Goal: Task Accomplishment & Management: Use online tool/utility

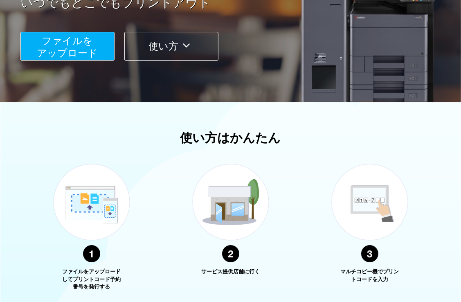
scroll to position [286, 0]
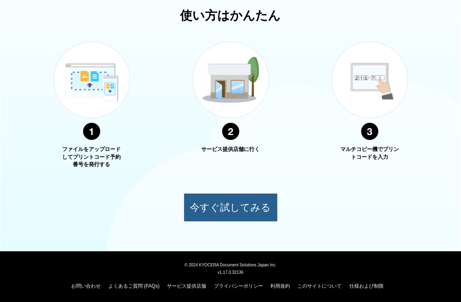
click at [259, 204] on button "今すぐ試してみる" at bounding box center [231, 207] width 94 height 29
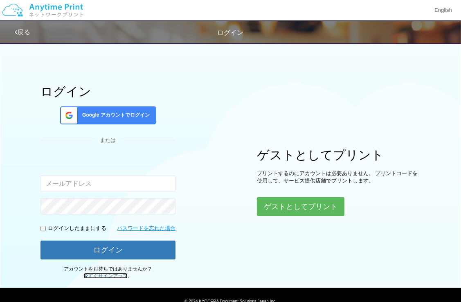
click at [110, 278] on link "今すぐサインアップ" at bounding box center [105, 276] width 44 height 6
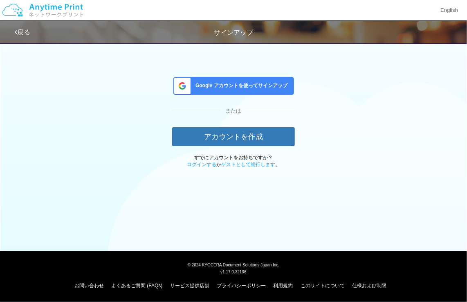
click at [235, 88] on span "Google アカウントを使ってサインアップ" at bounding box center [239, 85] width 95 height 7
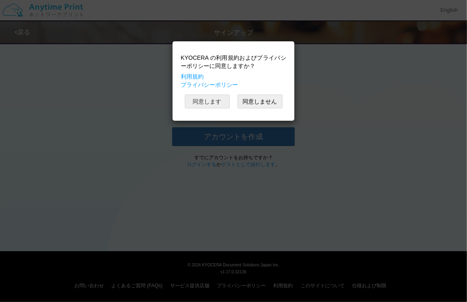
click at [214, 104] on button "同意します" at bounding box center [207, 101] width 45 height 14
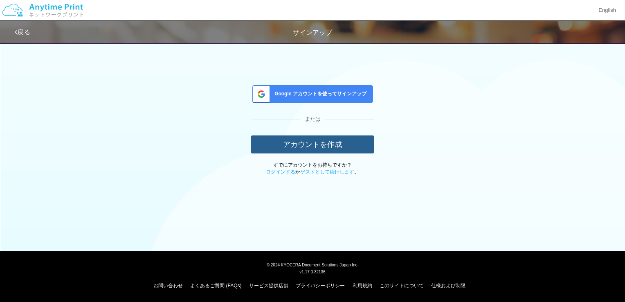
click at [370, 146] on button "アカウントを作成" at bounding box center [312, 144] width 123 height 18
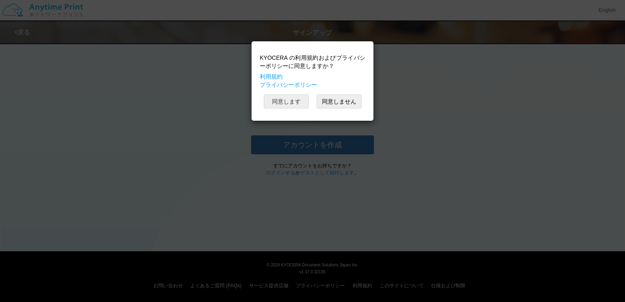
click at [286, 105] on button "同意します" at bounding box center [286, 101] width 45 height 14
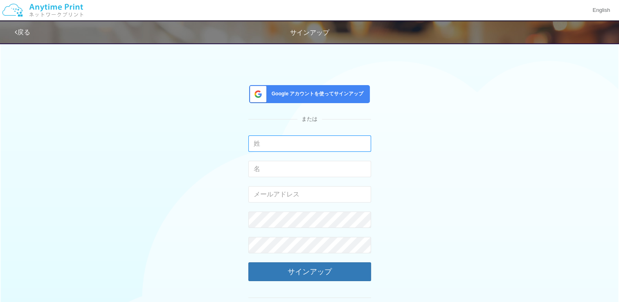
click at [317, 143] on input "text" at bounding box center [309, 143] width 123 height 16
type input "m"
type input "[PERSON_NAME]"
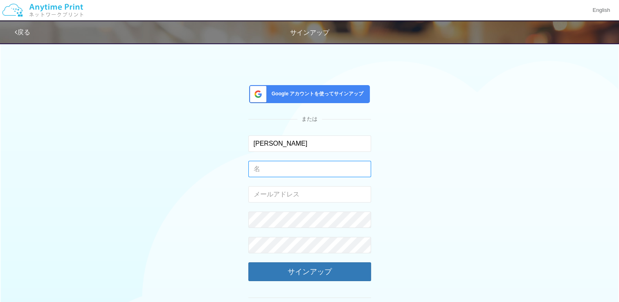
click at [330, 168] on input "text" at bounding box center [309, 169] width 123 height 16
type input "[PERSON_NAME]"
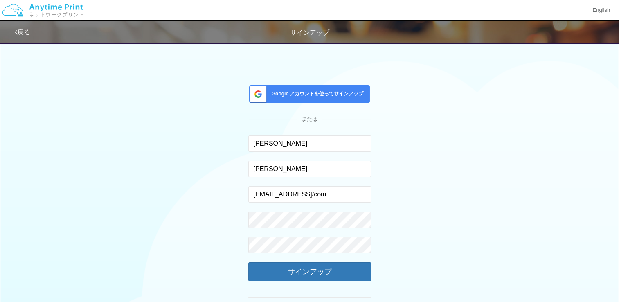
click at [343, 284] on form "[PERSON_NAME] 入力できるのは文字のみです。 [PERSON_NAME] 入力できるのは文字のみです。 [EMAIL_ADDRESS]/com 有…" at bounding box center [309, 220] width 123 height 170
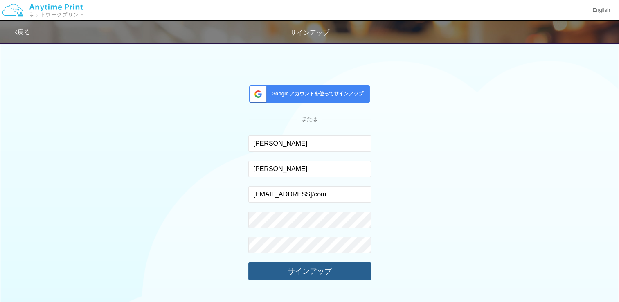
click at [346, 279] on button "サインアップ" at bounding box center [309, 271] width 123 height 18
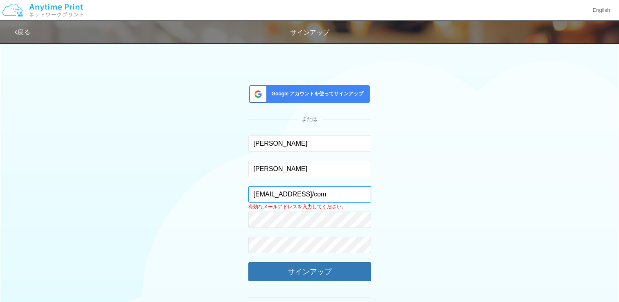
click at [311, 192] on input "[EMAIL_ADDRESS]/com" at bounding box center [309, 194] width 123 height 16
click at [313, 194] on input "[EMAIL_ADDRESS]/com" at bounding box center [309, 194] width 123 height 16
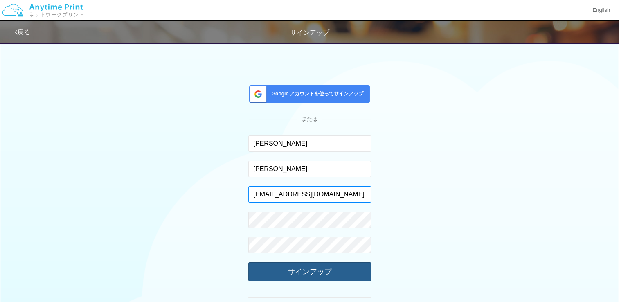
type input "[EMAIL_ADDRESS][DOMAIN_NAME]"
click at [350, 276] on button "サインアップ" at bounding box center [309, 271] width 123 height 18
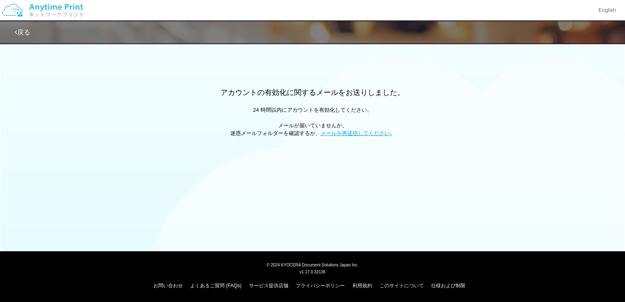
click at [27, 31] on link "戻る" at bounding box center [23, 32] width 16 height 7
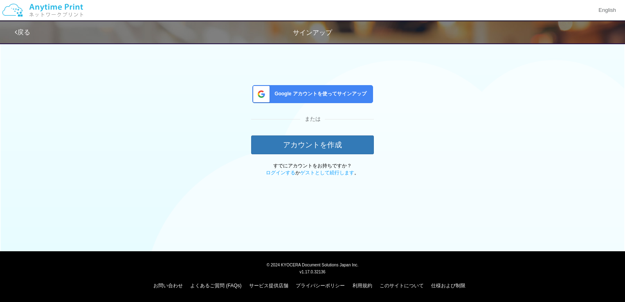
click at [30, 29] on link "戻る" at bounding box center [23, 32] width 16 height 7
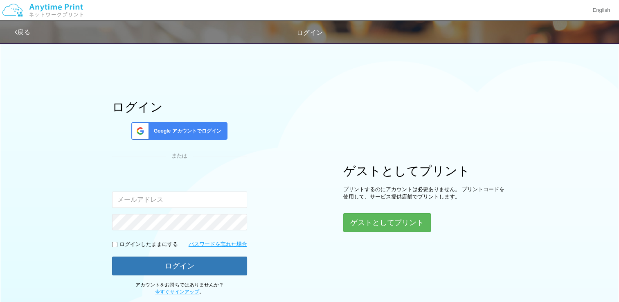
type input "[EMAIL_ADDRESS][DOMAIN_NAME]"
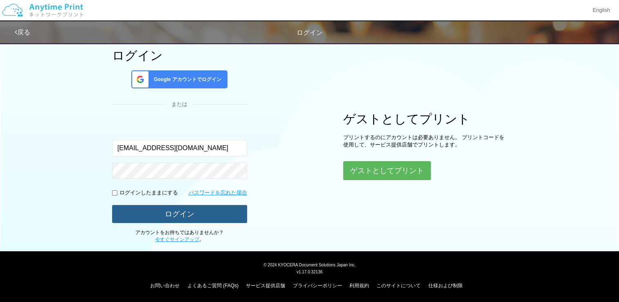
scroll to position [51, 0]
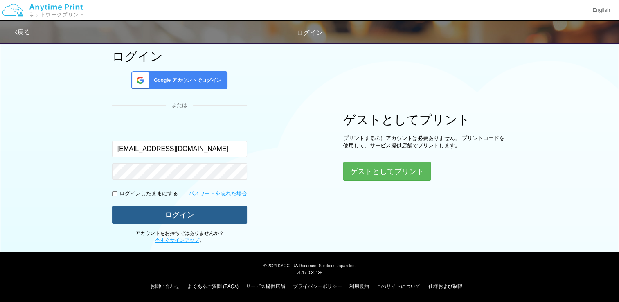
click at [197, 212] on button "ログイン" at bounding box center [179, 215] width 135 height 18
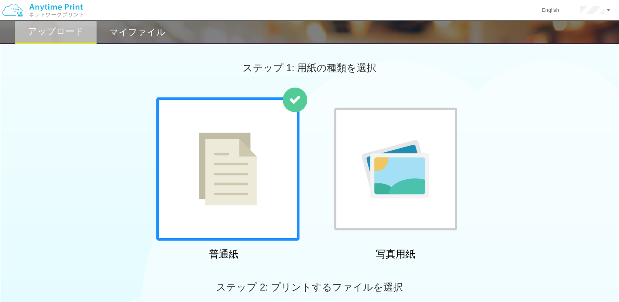
scroll to position [82, 0]
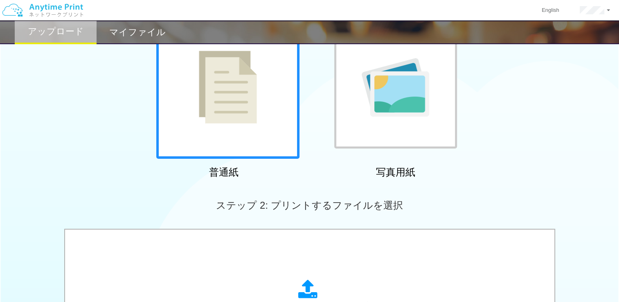
click at [271, 128] on div at bounding box center [227, 87] width 143 height 143
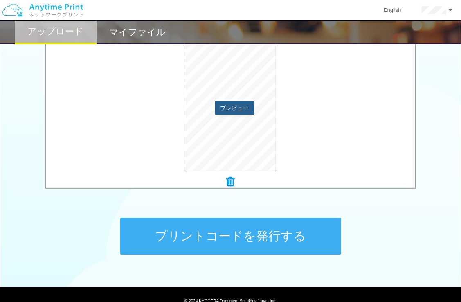
scroll to position [238, 0]
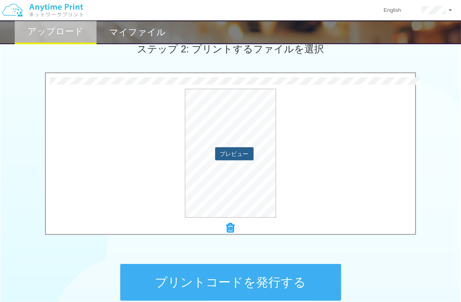
click at [238, 155] on button "プレビュー" at bounding box center [234, 153] width 38 height 13
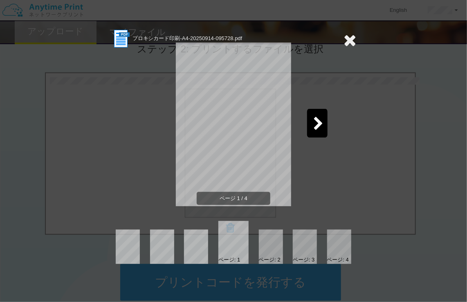
click at [321, 112] on div at bounding box center [317, 123] width 20 height 29
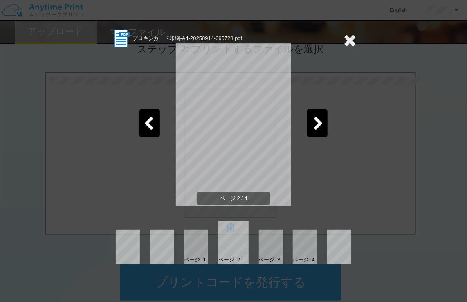
click at [321, 114] on div at bounding box center [317, 123] width 20 height 29
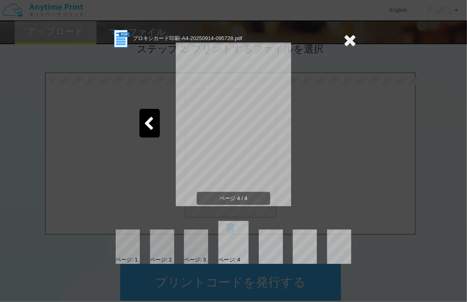
drag, startPoint x: 351, startPoint y: 55, endPoint x: 353, endPoint y: 50, distance: 5.5
click at [353, 50] on div "プロキシカード印刷-A4-20250914-095728.pdf ページ 4 / 4 ページ: 1 ページ: 2 ページ: 3 ページ: 4" at bounding box center [233, 146] width 245 height 235
click at [353, 47] on icon at bounding box center [349, 40] width 13 height 16
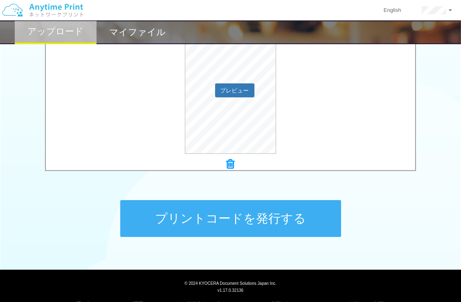
scroll to position [320, 0]
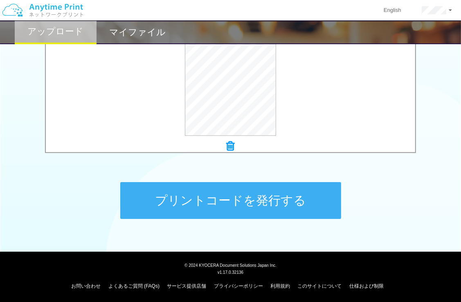
click at [280, 200] on button "プリントコードを発行する" at bounding box center [230, 200] width 221 height 37
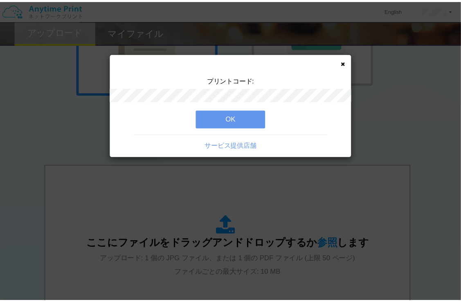
scroll to position [115, 0]
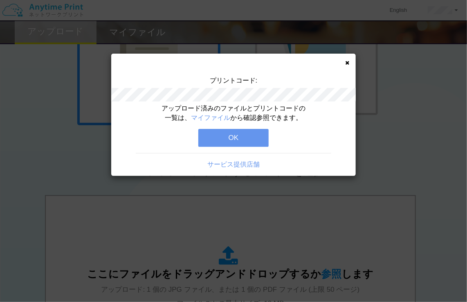
click at [241, 131] on button "OK" at bounding box center [233, 138] width 70 height 18
